Goal: Task Accomplishment & Management: Manage account settings

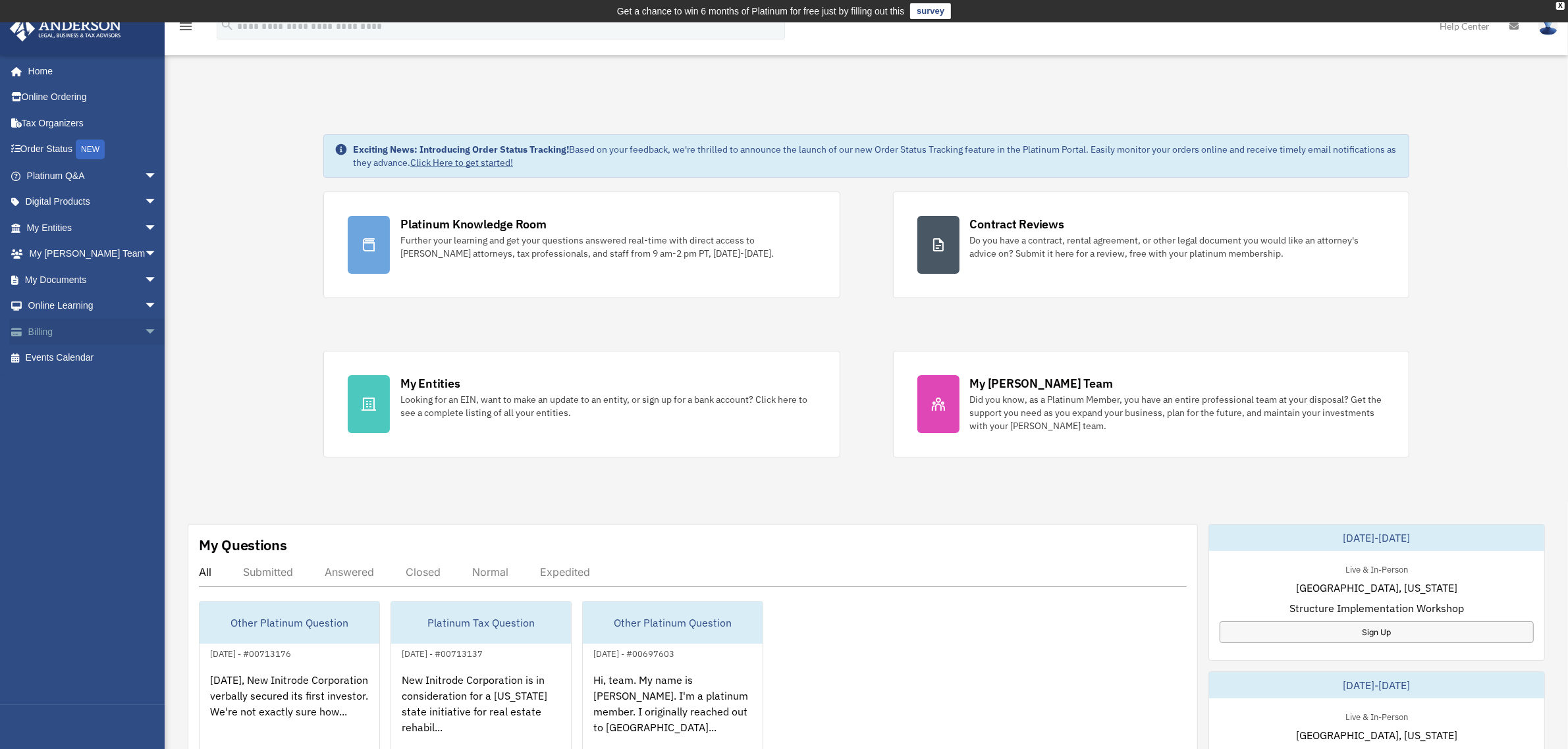
click at [47, 323] on link "Billing arrow_drop_down" at bounding box center [93, 332] width 168 height 26
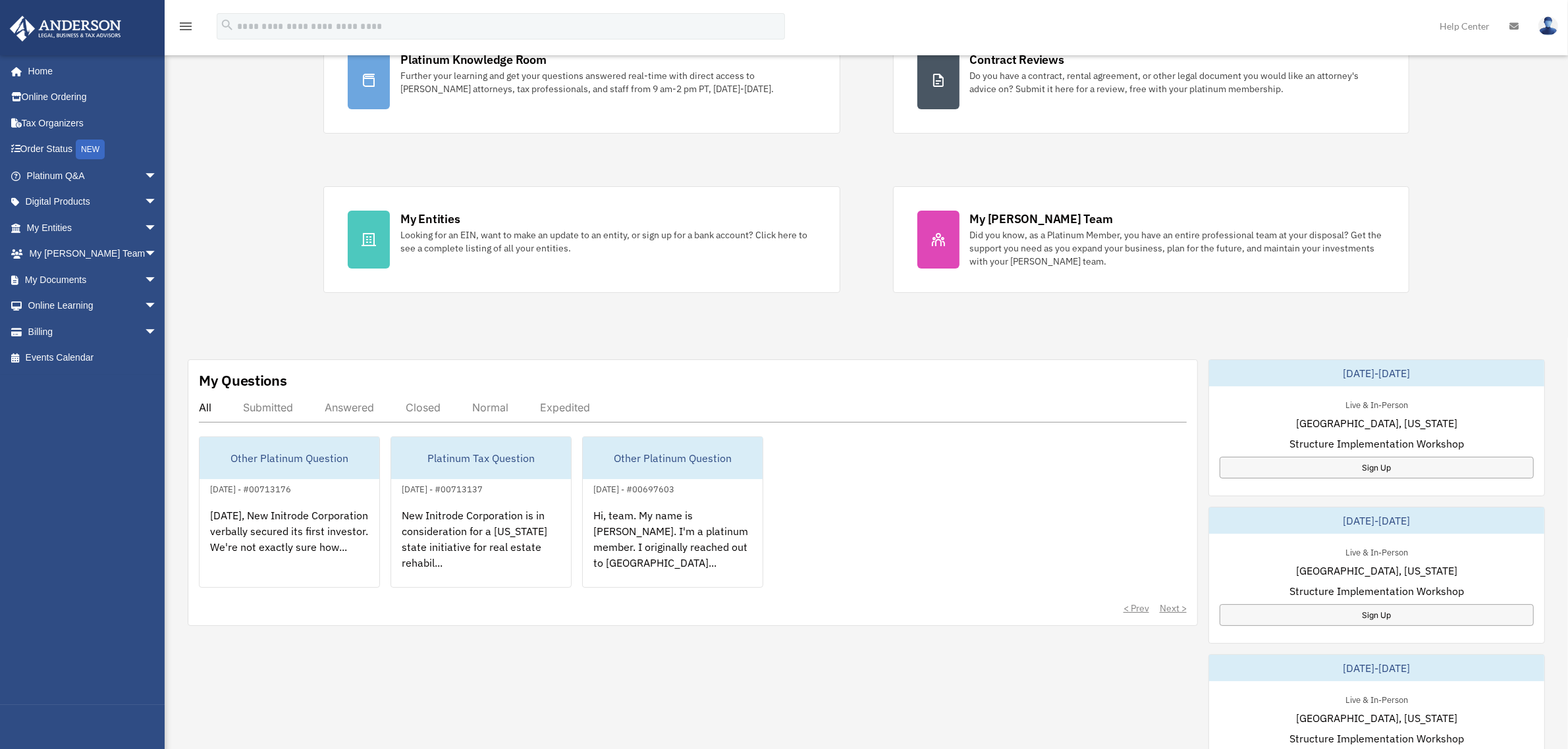
scroll to position [79, 0]
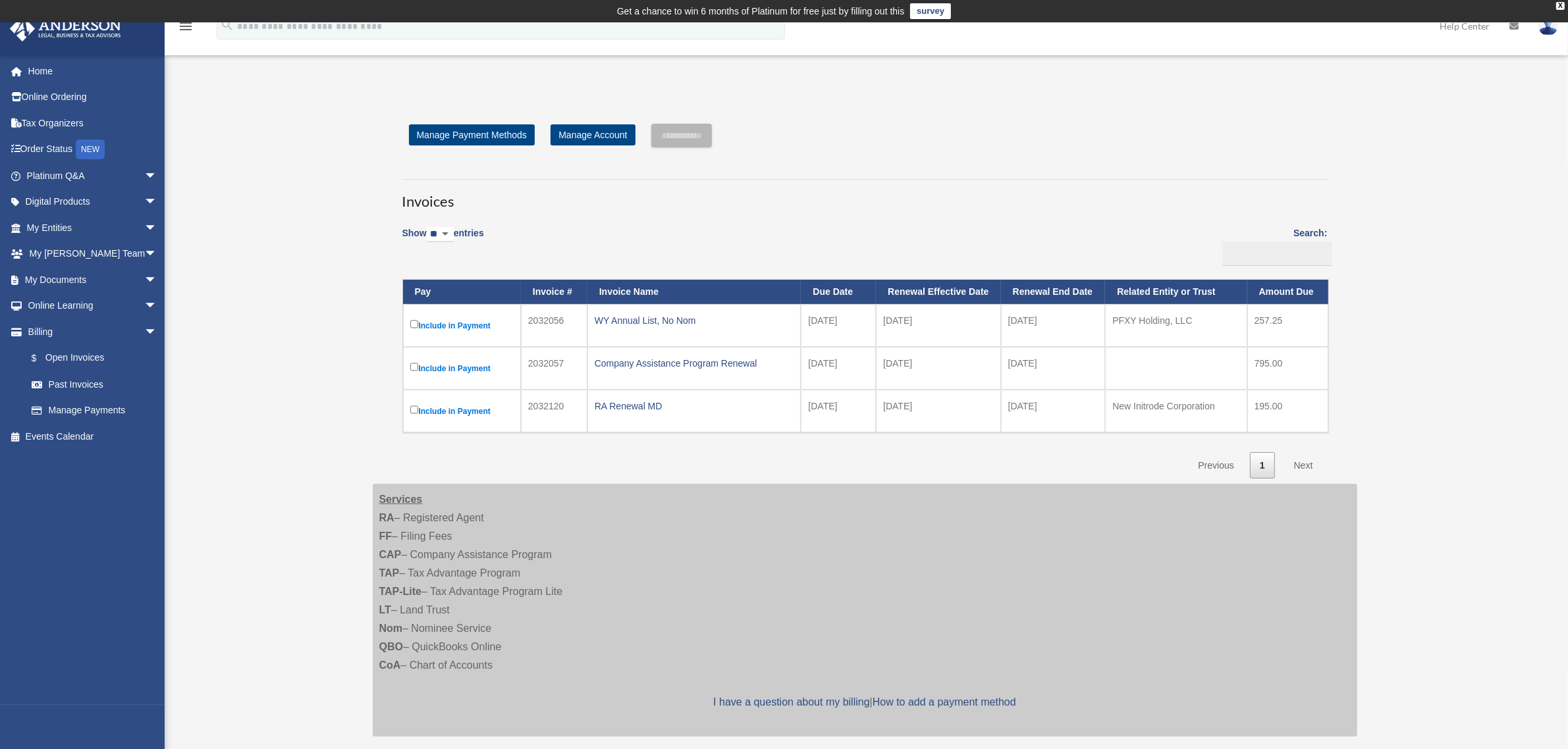
drag, startPoint x: 1011, startPoint y: 318, endPoint x: 1055, endPoint y: 318, distance: 44.0
click at [1055, 318] on td "[DATE]" at bounding box center [1053, 325] width 104 height 43
click at [932, 331] on td "[DATE]" at bounding box center [937, 325] width 124 height 43
click at [887, 323] on td "2025-10-01" at bounding box center [937, 325] width 124 height 43
click at [306, 359] on div "Open Invoices j_leonard_1@yahoo.com Sign Out j_leonard_1@yahoo.com Home Online …" at bounding box center [784, 427] width 1568 height 686
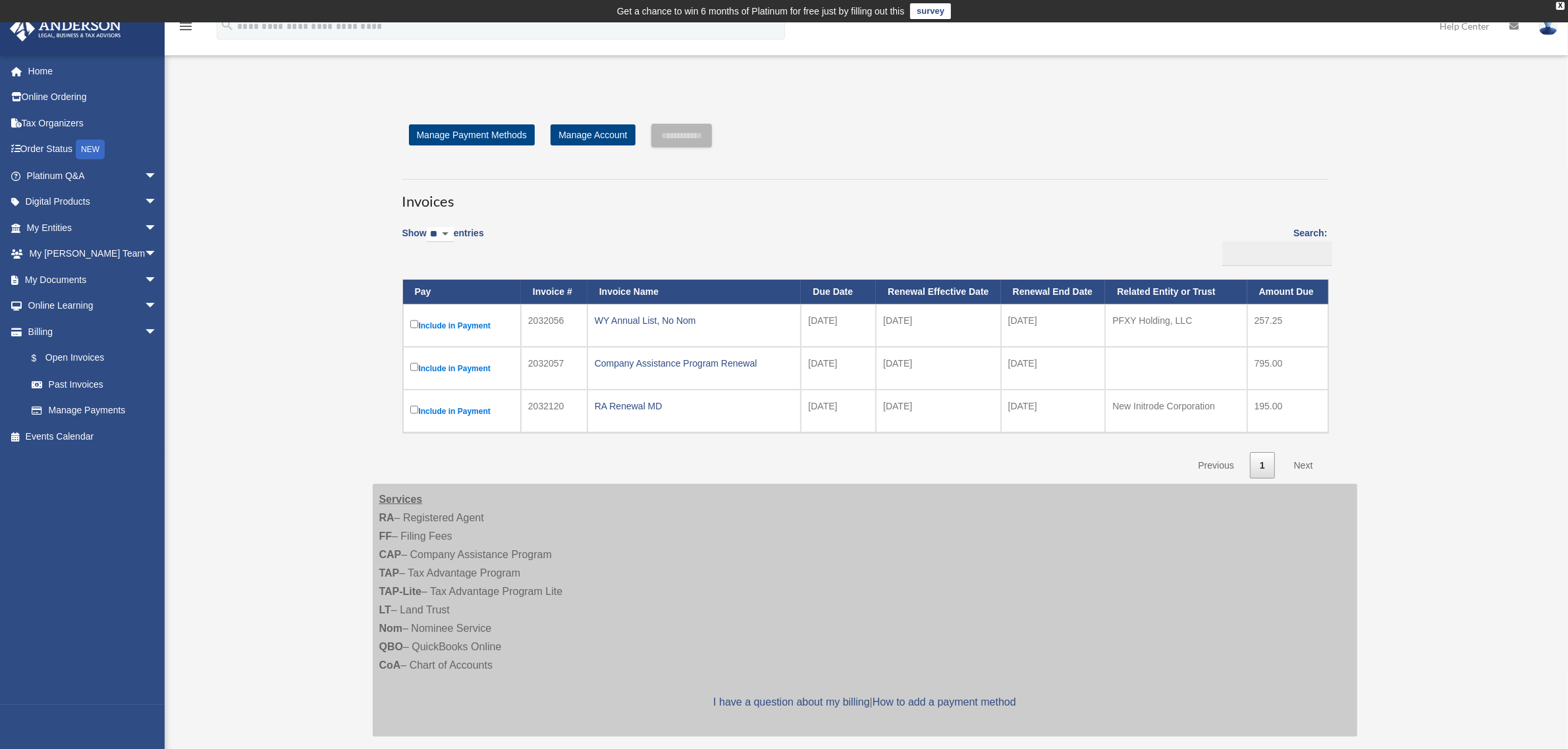
drag, startPoint x: 1054, startPoint y: 361, endPoint x: 1011, endPoint y: 375, distance: 45.2
click at [1011, 375] on td "2026-10-31" at bounding box center [1053, 369] width 104 height 43
click at [1417, 349] on div "Open Invoices j_leonard_1@yahoo.com Sign Out j_leonard_1@yahoo.com Home Online …" at bounding box center [784, 427] width 1568 height 686
click at [83, 403] on link "Manage Payments" at bounding box center [98, 411] width 159 height 26
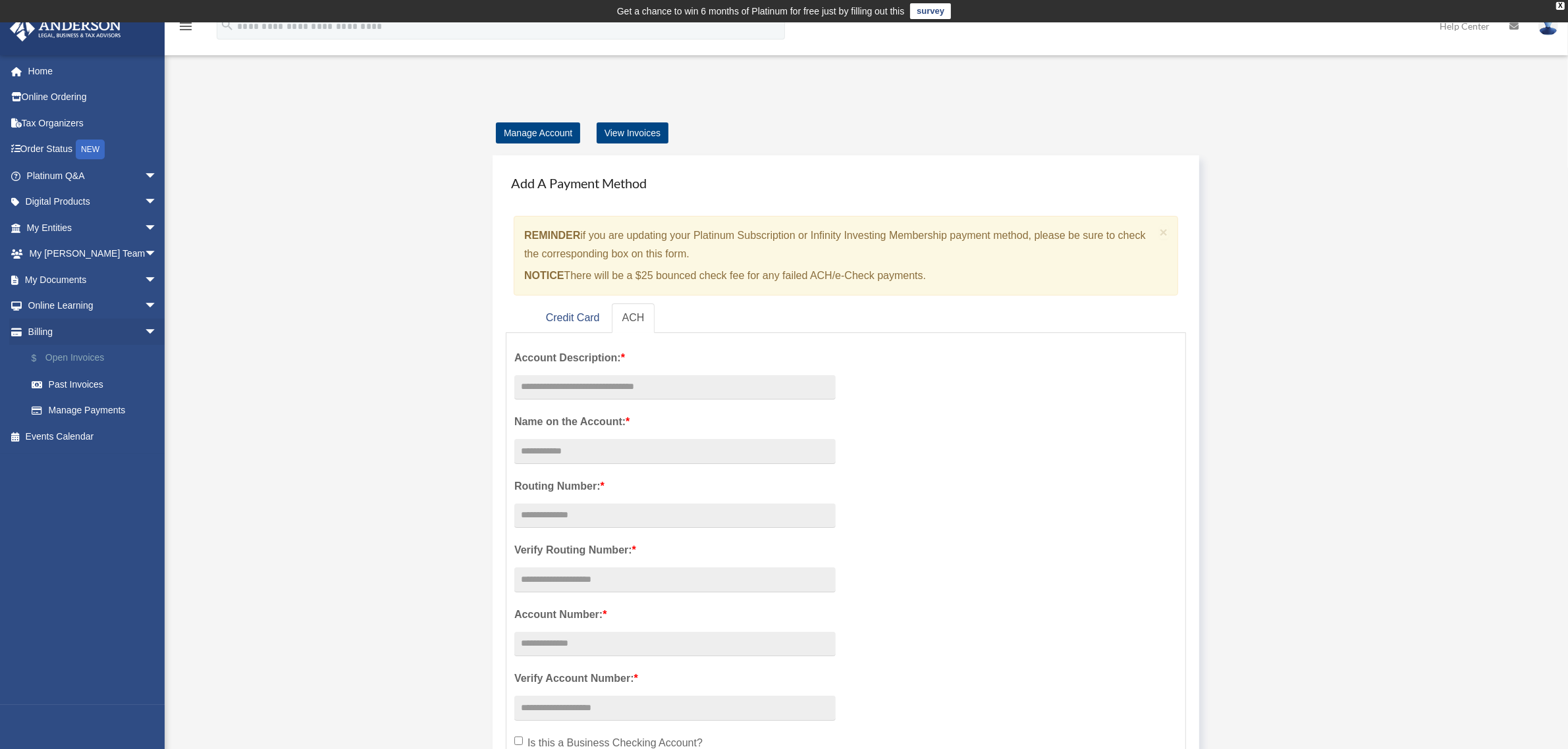
click at [84, 349] on link "$ Open Invoices" at bounding box center [98, 358] width 159 height 27
click at [73, 377] on link "Past Invoices" at bounding box center [98, 385] width 159 height 26
click at [51, 333] on link "Billing arrow_drop_down" at bounding box center [93, 332] width 168 height 26
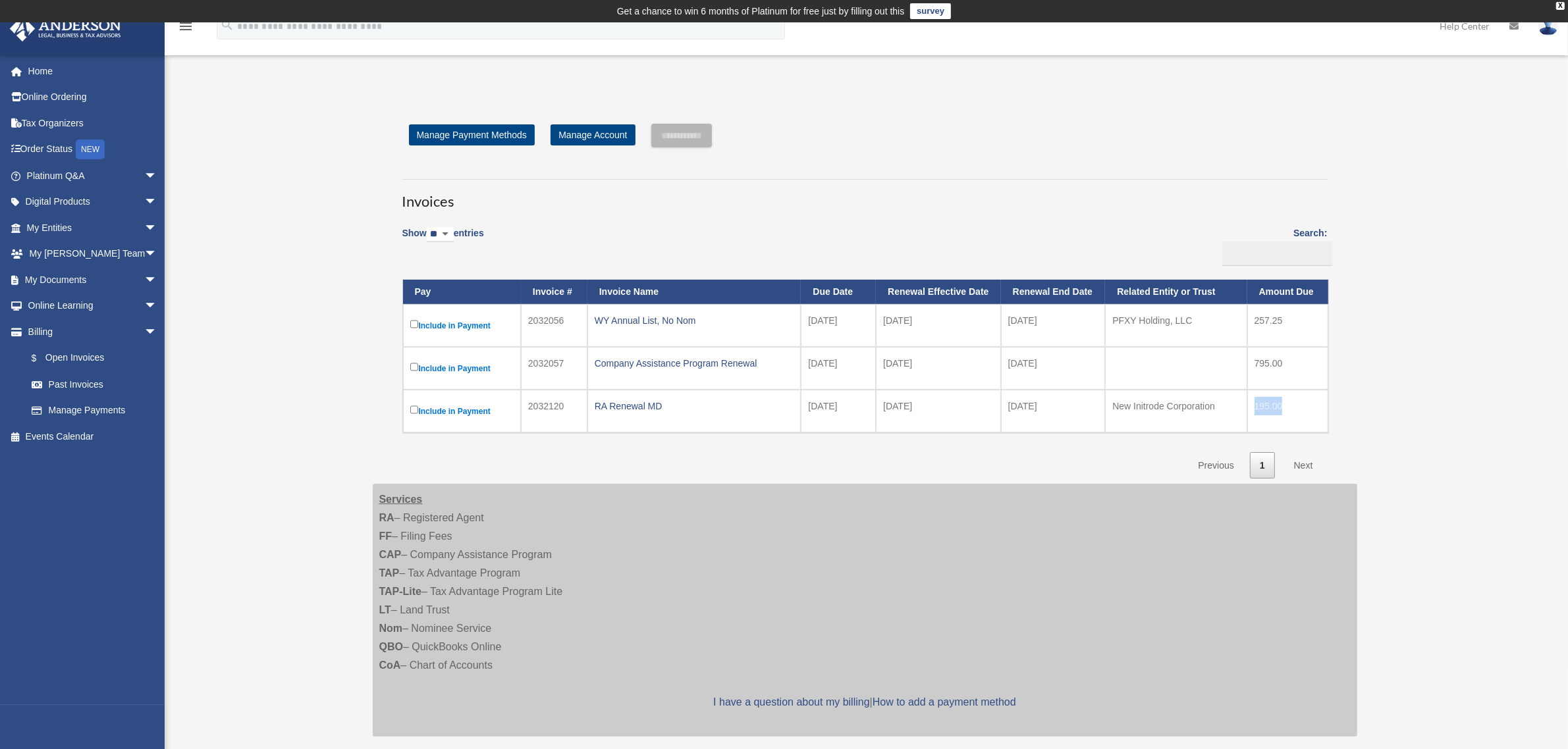
drag, startPoint x: 1272, startPoint y: 405, endPoint x: 1253, endPoint y: 408, distance: 19.2
click at [1253, 408] on td "195.00" at bounding box center [1288, 411] width 81 height 43
click at [1445, 423] on div "Open Invoices [EMAIL_ADDRESS][DOMAIN_NAME] Sign Out [EMAIL_ADDRESS][DOMAIN_NAME…" at bounding box center [784, 427] width 1568 height 686
drag, startPoint x: 1284, startPoint y: 316, endPoint x: 804, endPoint y: 320, distance: 480.0
click at [804, 320] on tr "Include in Payment 2032056 WY Annual List, No Nom 2025-09-10 2025-10-01 2026-09…" at bounding box center [865, 325] width 925 height 43
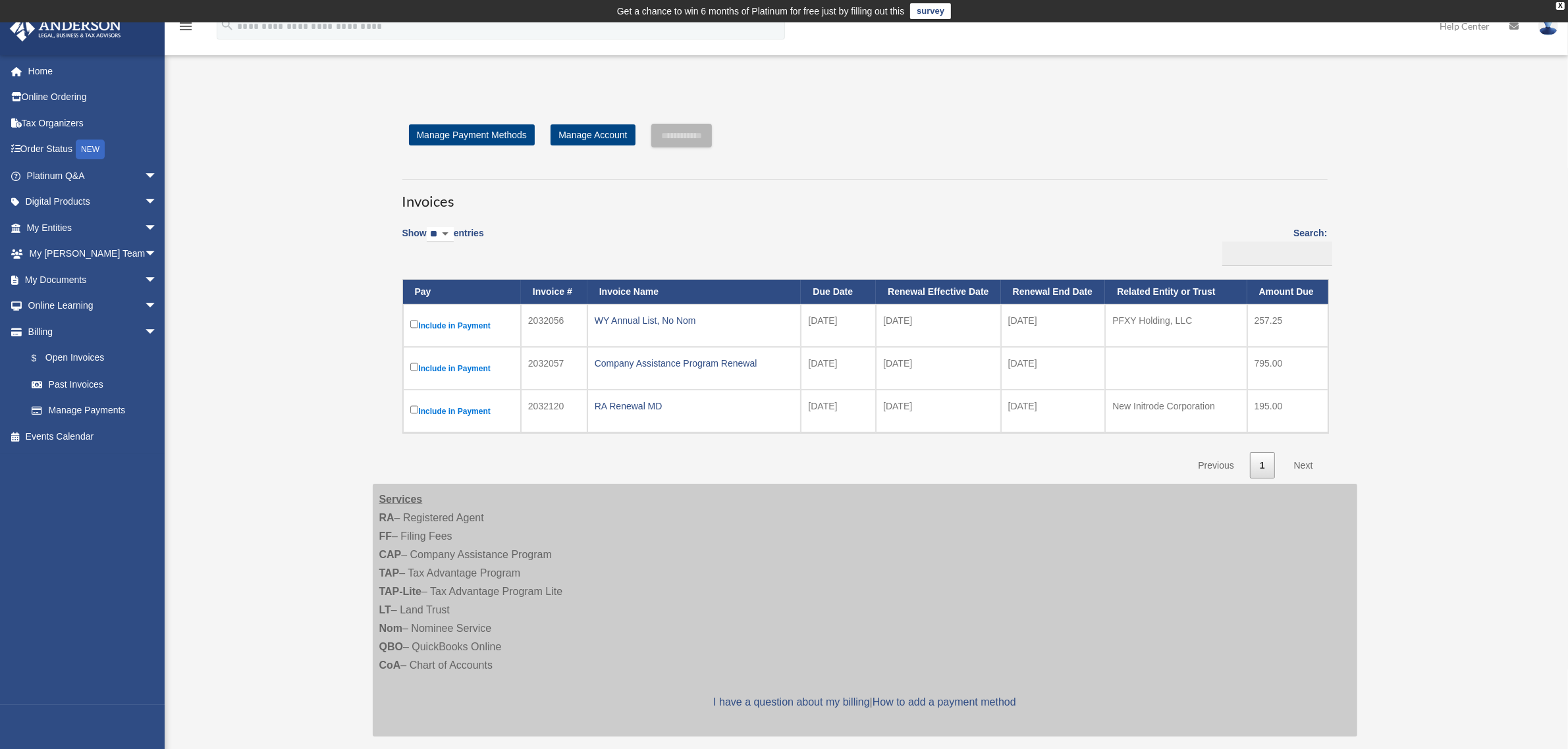
click at [1433, 436] on div "Open Invoices j_leonard_1@yahoo.com Sign Out j_leonard_1@yahoo.com Home Online …" at bounding box center [784, 427] width 1568 height 686
drag, startPoint x: 1280, startPoint y: 319, endPoint x: 804, endPoint y: 314, distance: 476.0
click at [804, 314] on tr "Include in Payment 2032056 WY Annual List, No Nom 2025-09-10 2025-10-01 2026-09…" at bounding box center [865, 325] width 925 height 43
drag, startPoint x: 1266, startPoint y: 407, endPoint x: 795, endPoint y: 407, distance: 471.0
click at [795, 407] on tr "Include in Payment 2032120 RA Renewal MD 2025-10-11 2025-11-01 2026-10-31 New I…" at bounding box center [865, 411] width 925 height 43
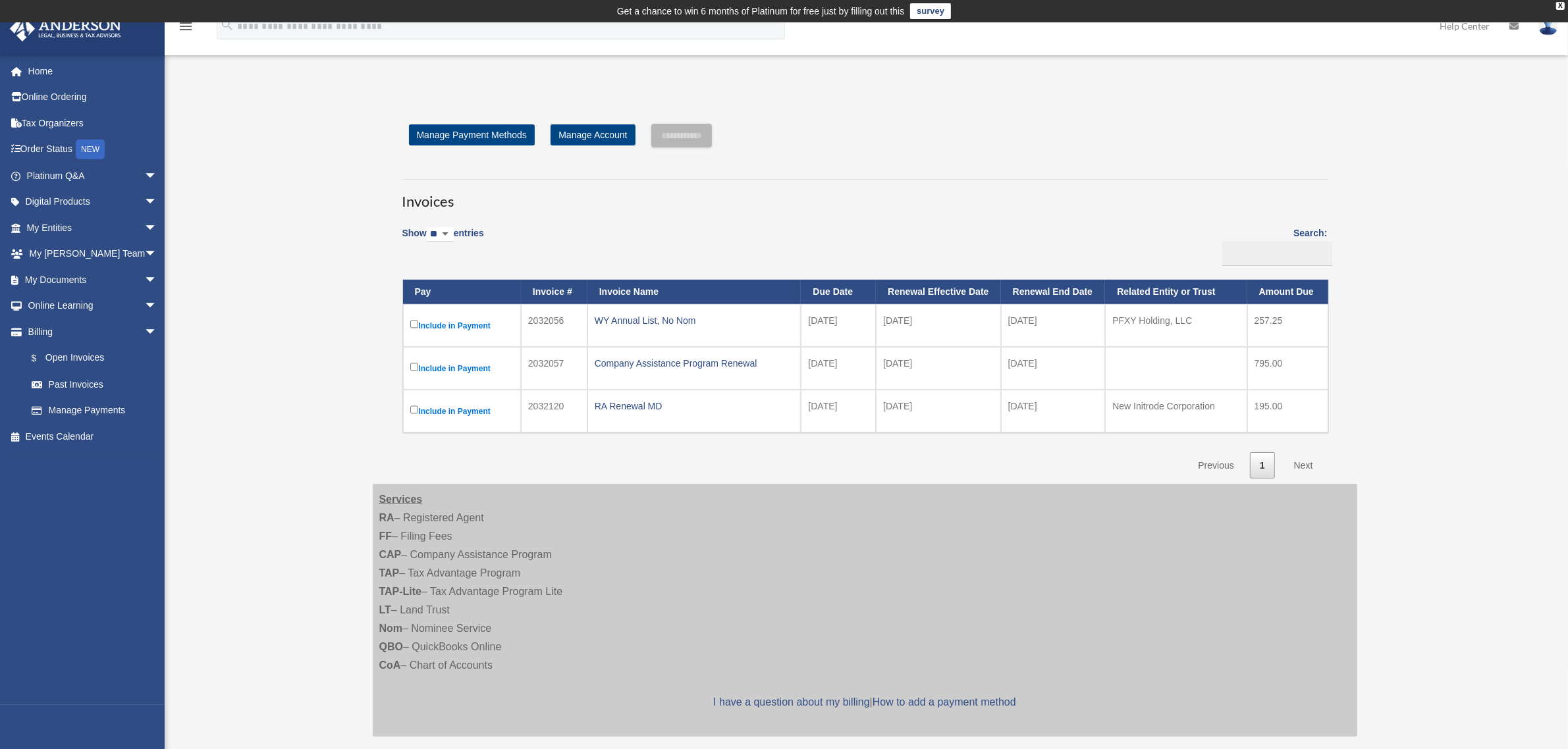
click at [1341, 335] on div "**********" at bounding box center [865, 301] width 965 height 355
drag, startPoint x: 1285, startPoint y: 360, endPoint x: 1251, endPoint y: 360, distance: 34.0
click at [1251, 360] on td "795.00" at bounding box center [1288, 369] width 81 height 43
click at [1371, 354] on div "**********" at bounding box center [867, 436] width 1014 height 670
click at [499, 129] on link "Manage Payment Methods" at bounding box center [472, 135] width 126 height 21
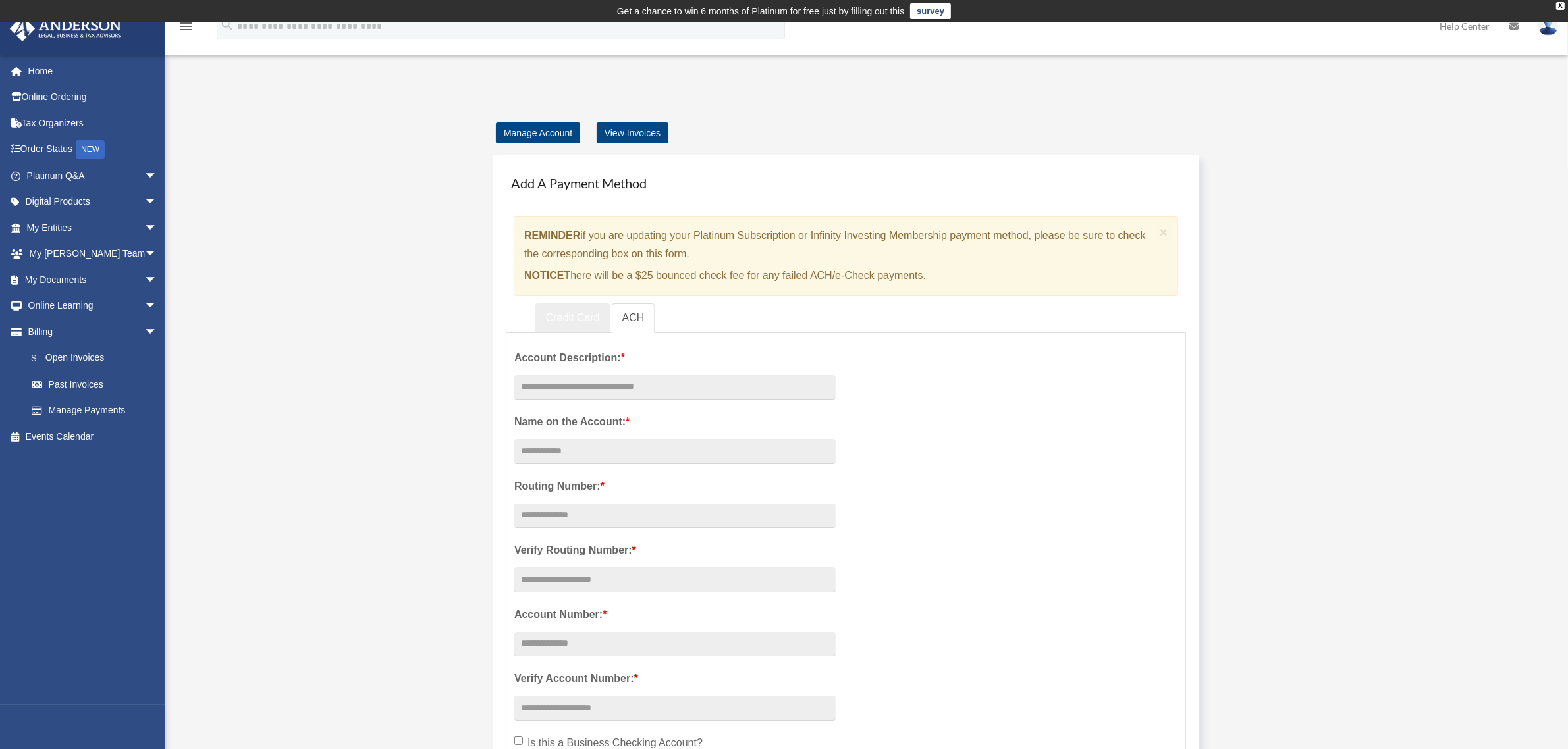
click at [567, 313] on link "Credit Card" at bounding box center [572, 319] width 75 height 29
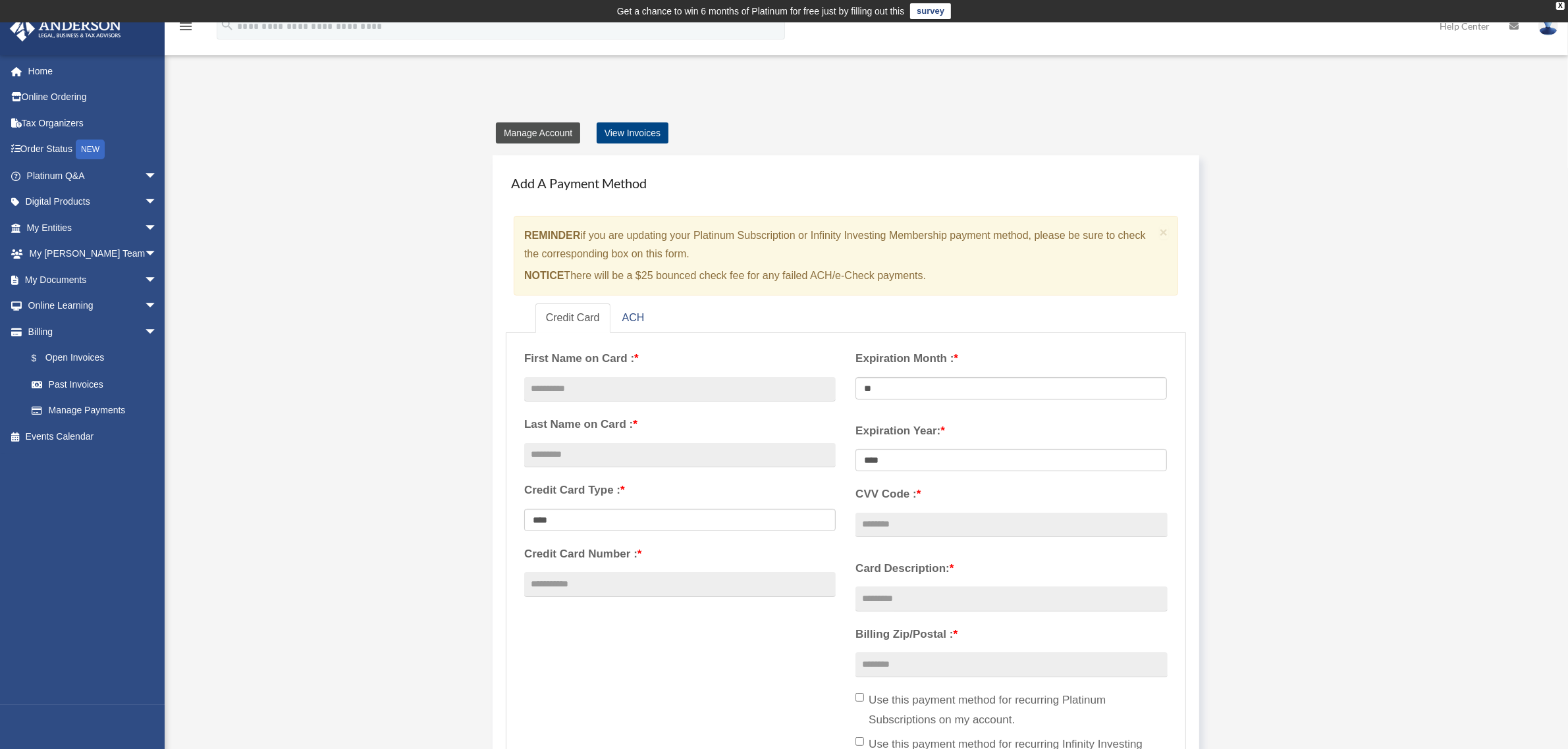
click at [514, 129] on link "Manage Account" at bounding box center [538, 132] width 85 height 21
click at [79, 383] on link "Past Invoices" at bounding box center [98, 385] width 159 height 26
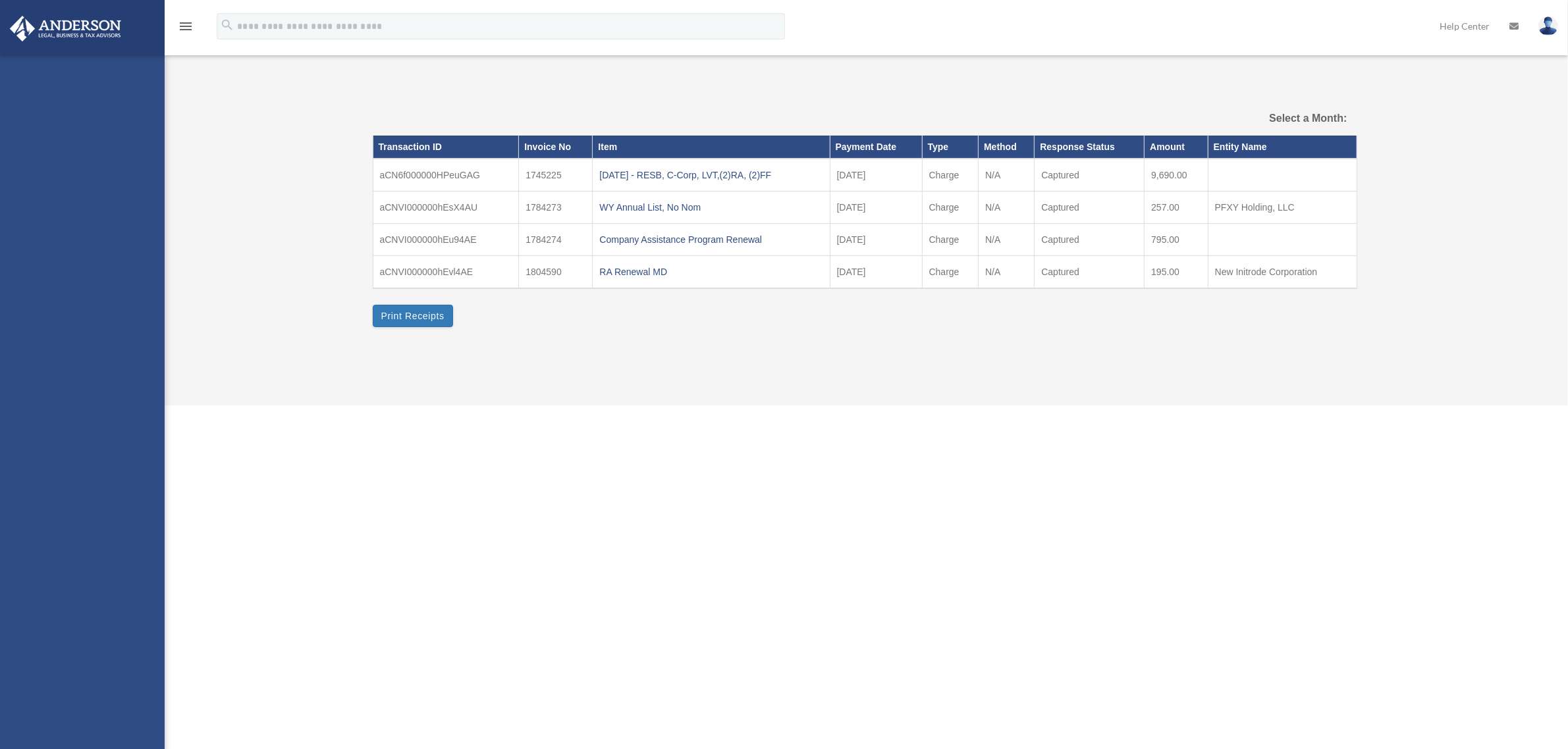
select select
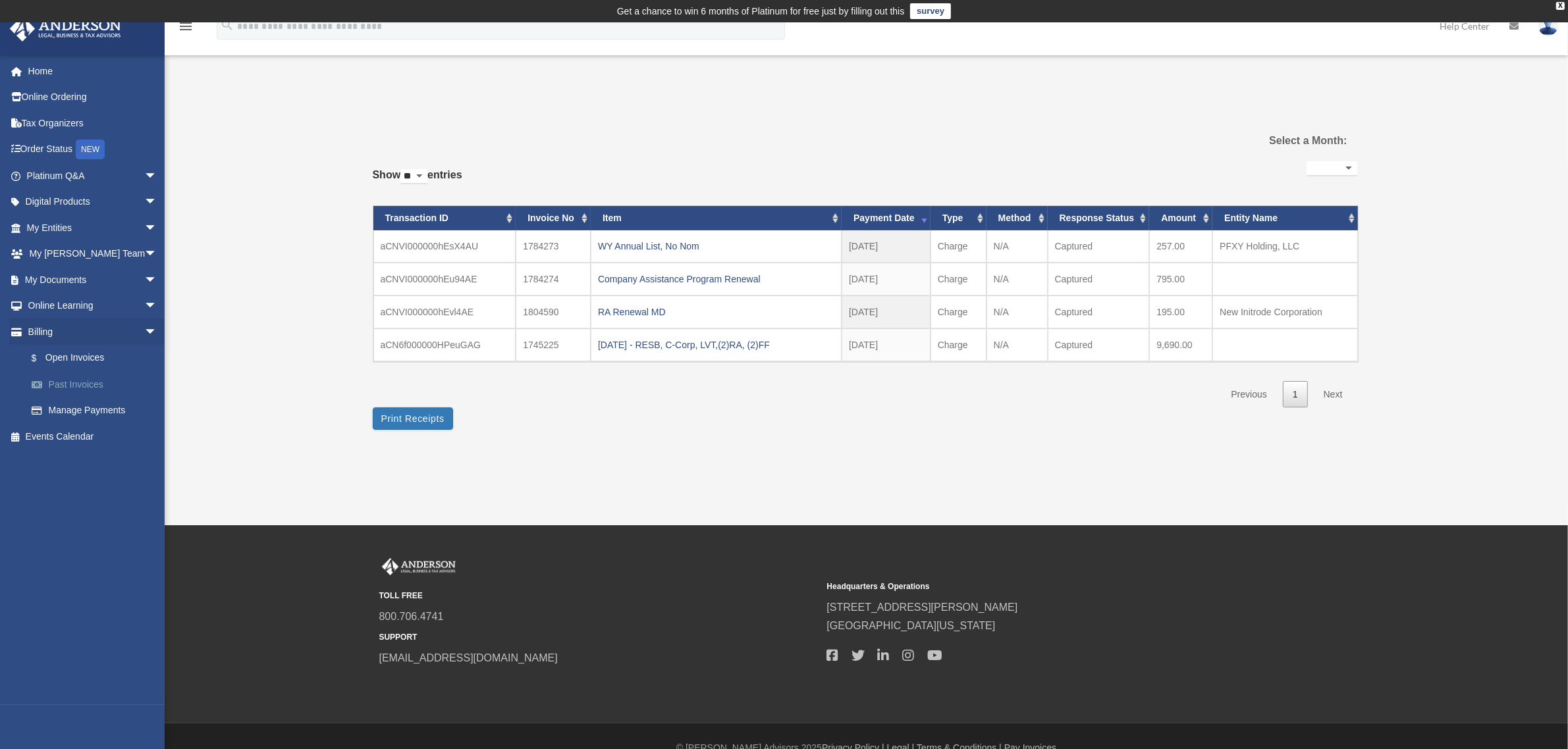
click at [87, 377] on link "Past Invoices" at bounding box center [98, 385] width 159 height 26
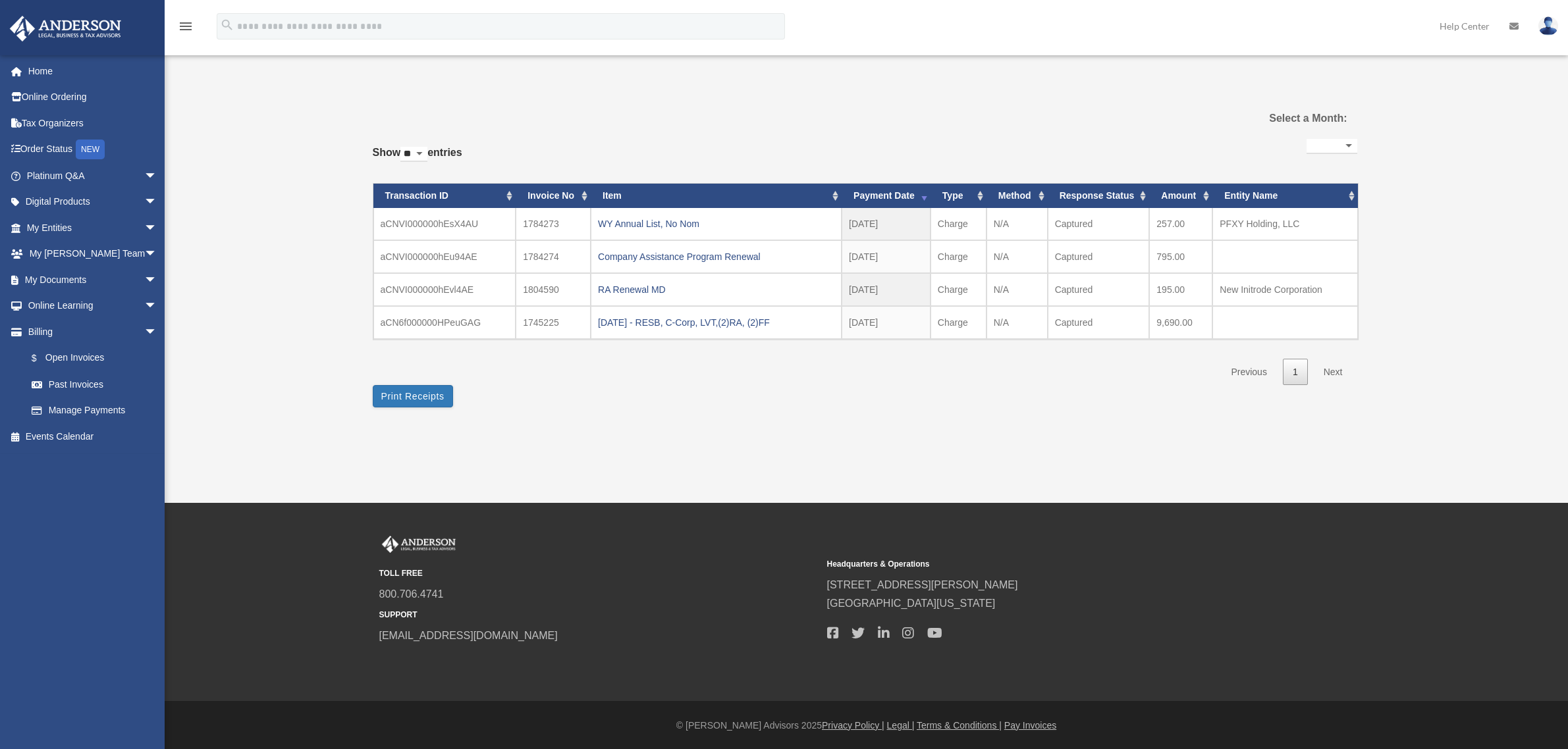
select select
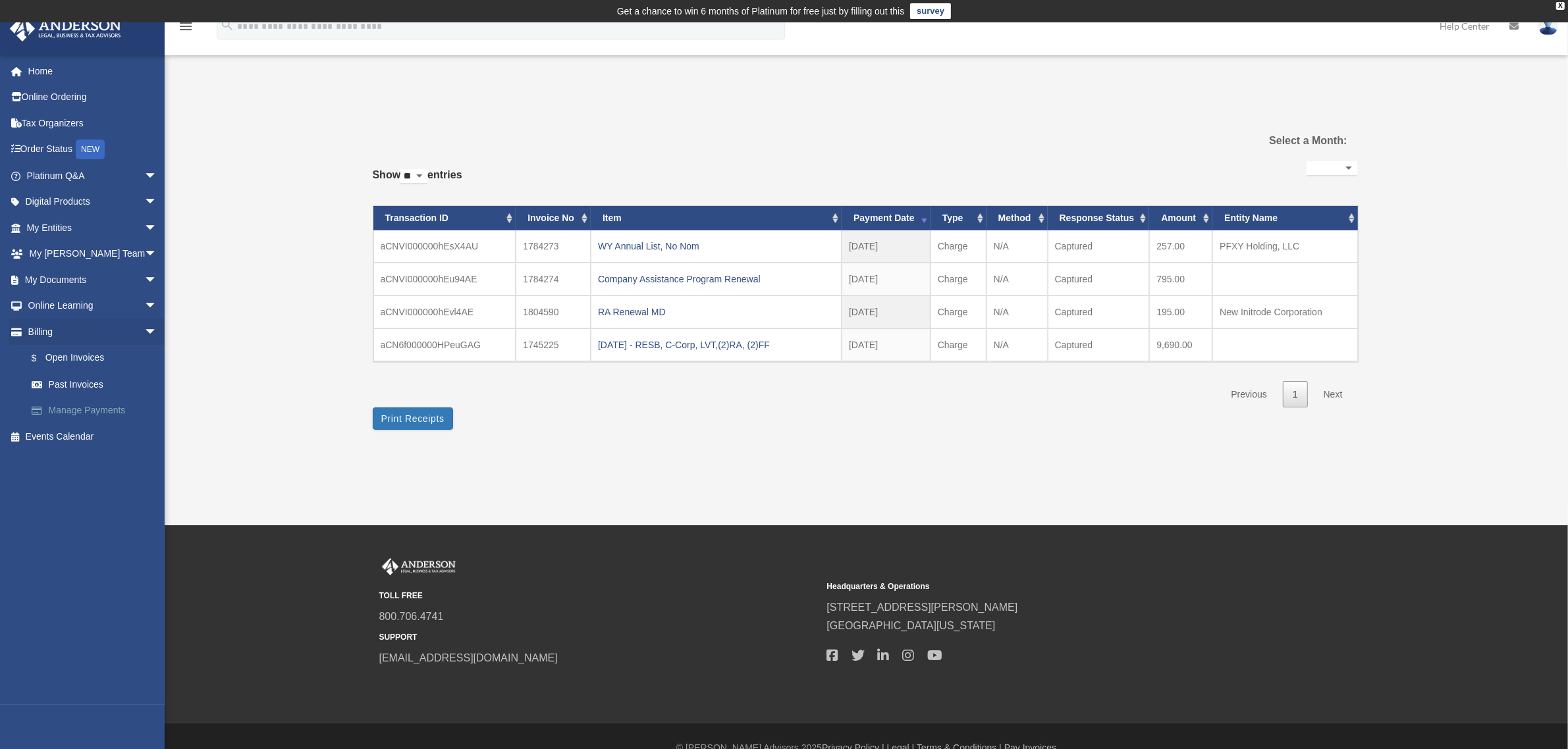
click at [74, 404] on link "Manage Payments" at bounding box center [98, 411] width 159 height 26
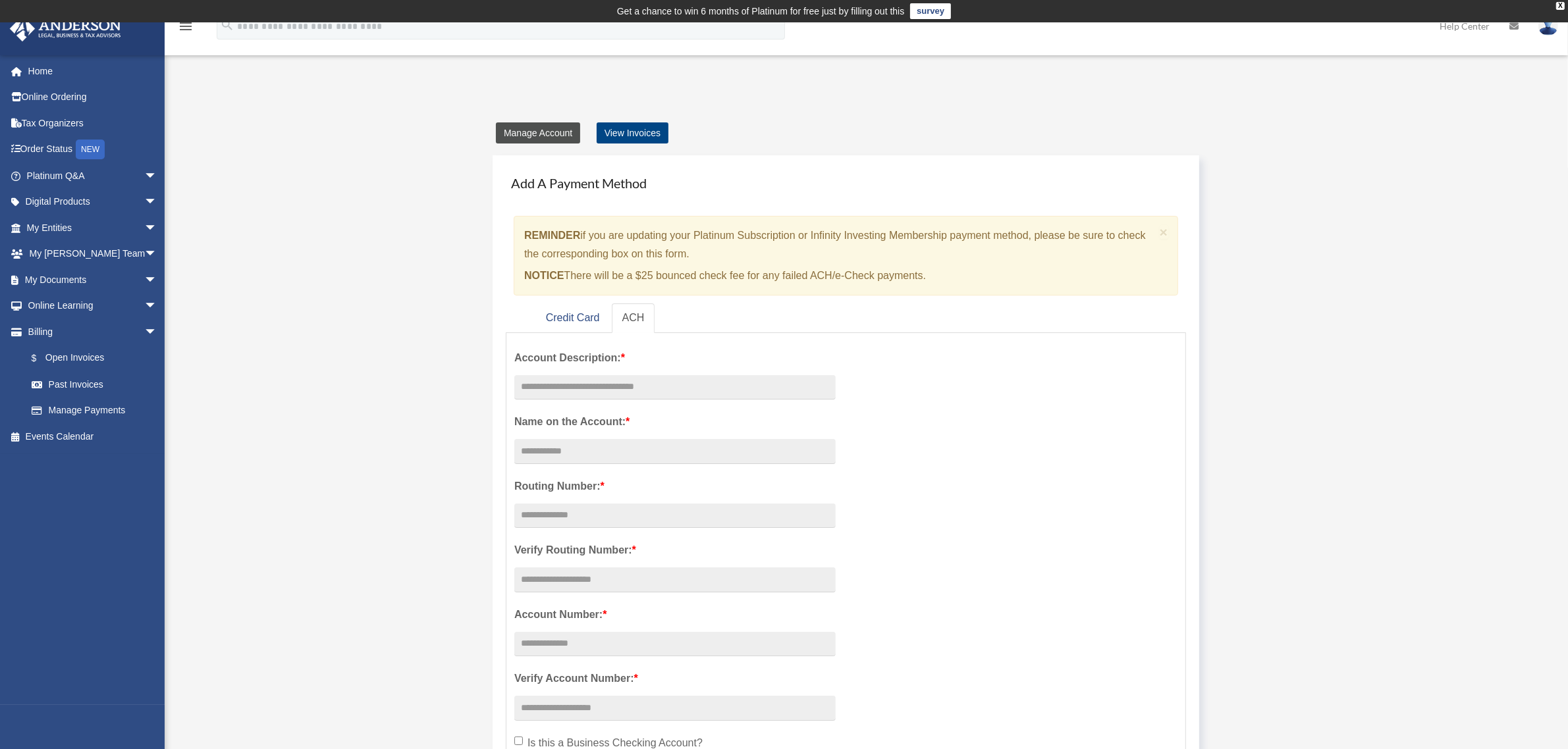
click at [523, 135] on link "Manage Account" at bounding box center [538, 132] width 85 height 21
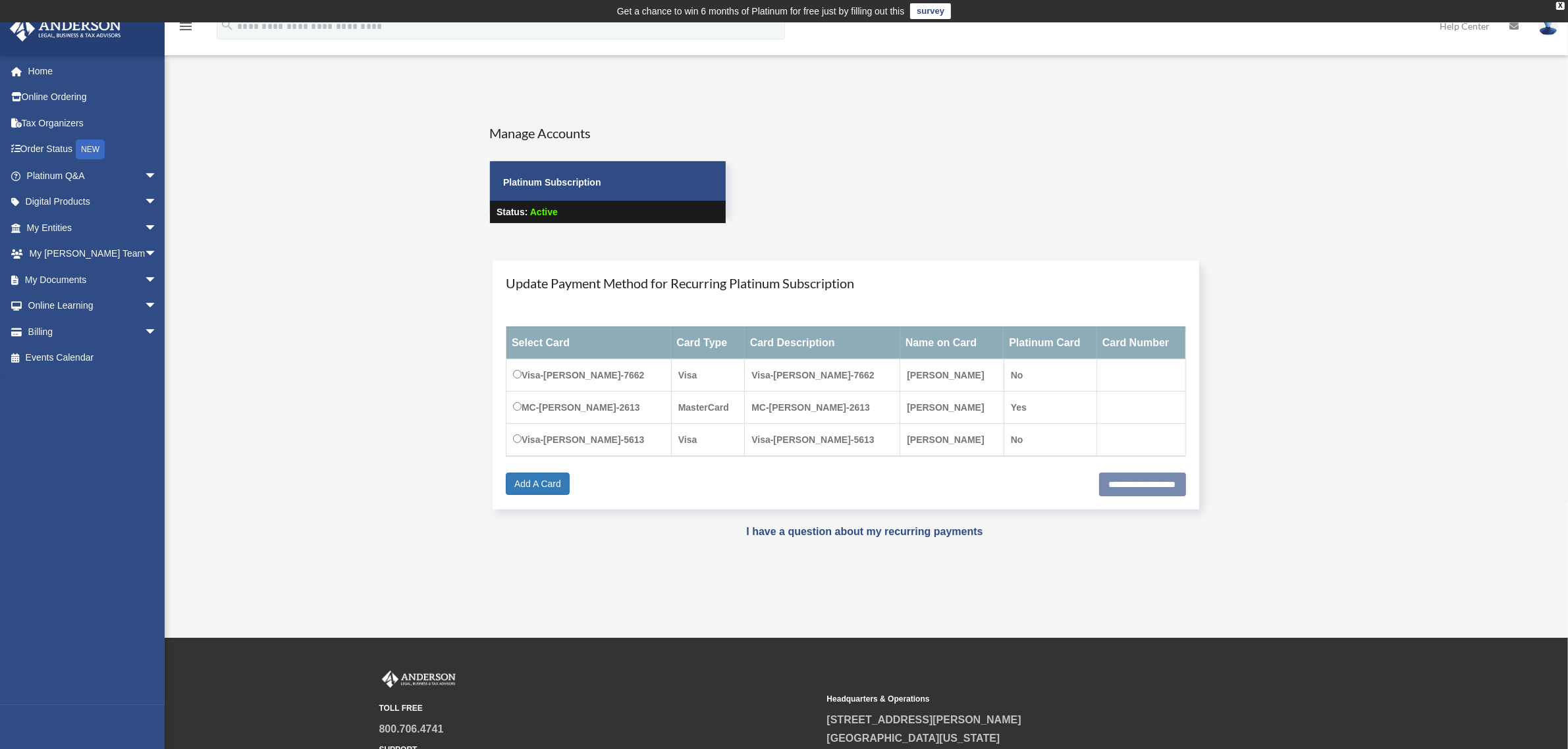
click at [640, 374] on td "Visa-[PERSON_NAME]-7662" at bounding box center [589, 375] width 166 height 32
drag, startPoint x: 530, startPoint y: 440, endPoint x: 902, endPoint y: 439, distance: 372.0
click at [902, 439] on tr "Visa-Jonathan-Leonard-5613 Visa Visa-Jonathan-Leonard-5613 Jonathan Leonard No" at bounding box center [845, 439] width 679 height 33
click at [902, 439] on td "[PERSON_NAME]" at bounding box center [951, 439] width 104 height 33
drag, startPoint x: 650, startPoint y: 438, endPoint x: 527, endPoint y: 436, distance: 123.0
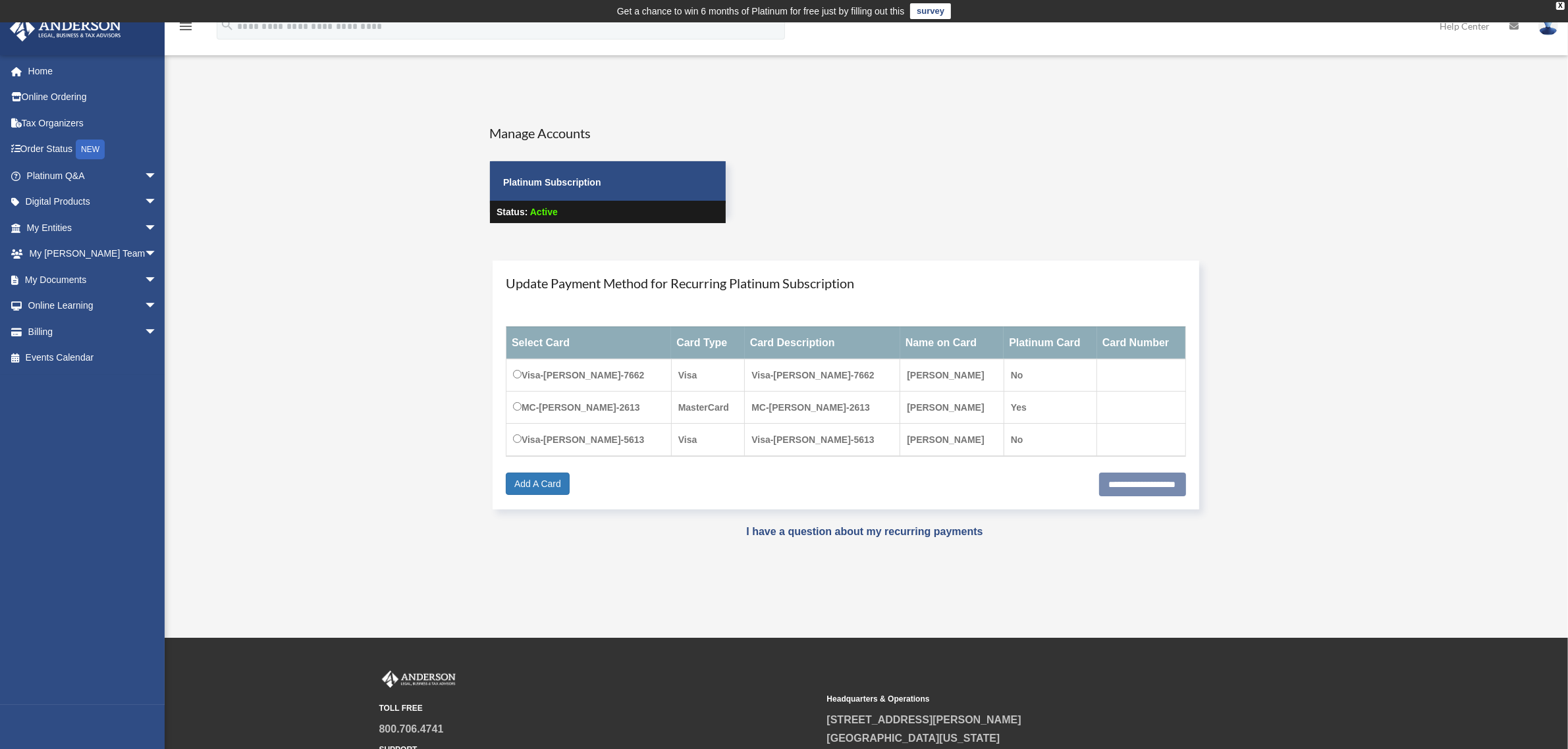
click at [527, 436] on td "Visa-[PERSON_NAME]-5613" at bounding box center [589, 439] width 166 height 33
click at [916, 436] on td "[PERSON_NAME]" at bounding box center [951, 439] width 104 height 33
